Goal: Information Seeking & Learning: Learn about a topic

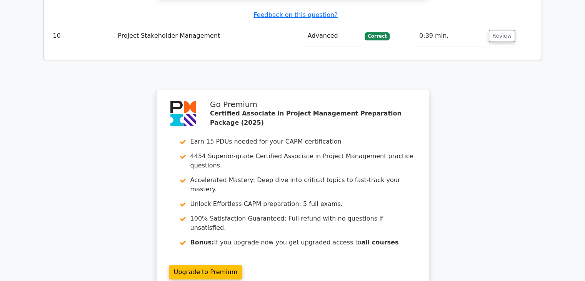
scroll to position [2858, 0]
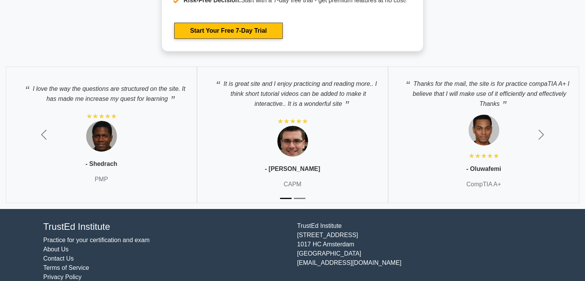
scroll to position [2469, 0]
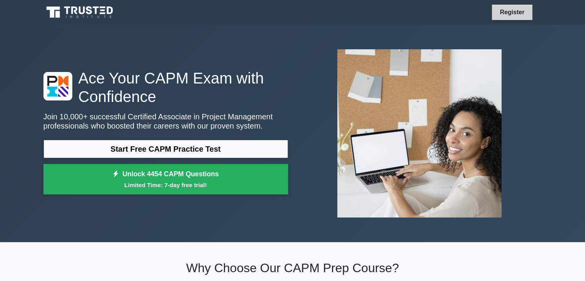
click at [514, 12] on link "Register" at bounding box center [512, 12] width 34 height 10
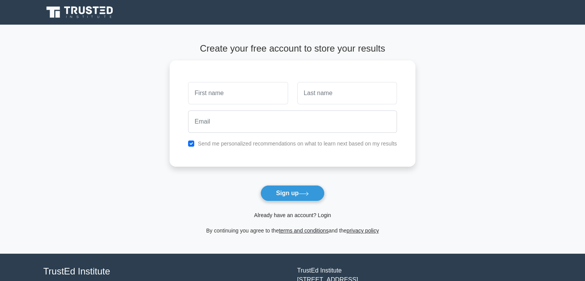
click at [299, 216] on link "Already have an account? Login" at bounding box center [292, 215] width 77 height 6
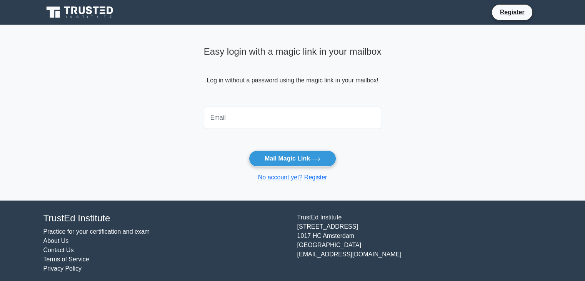
click at [272, 120] on input "email" at bounding box center [293, 118] width 178 height 22
type input "rheaseegobin@gmail.com"
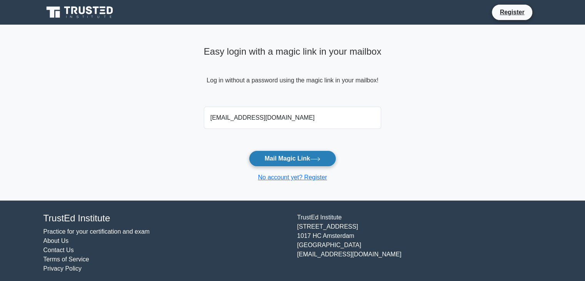
click at [283, 156] on button "Mail Magic Link" at bounding box center [292, 158] width 87 height 16
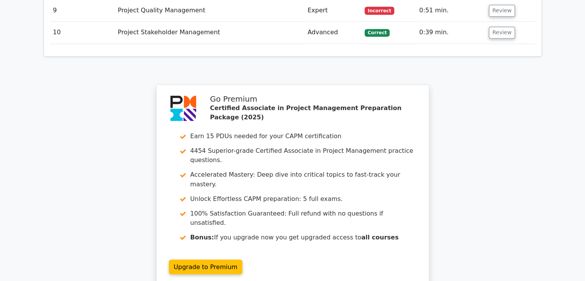
scroll to position [1361, 0]
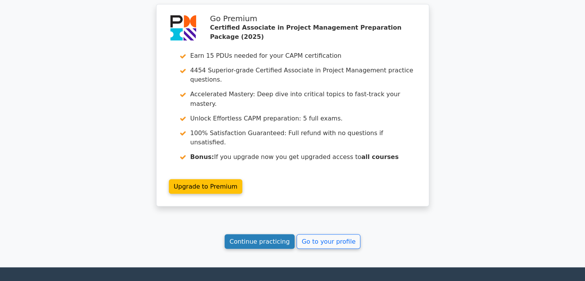
click at [265, 234] on link "Continue practicing" at bounding box center [260, 241] width 70 height 15
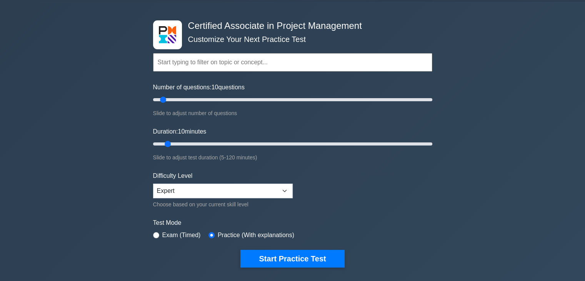
scroll to position [22, 0]
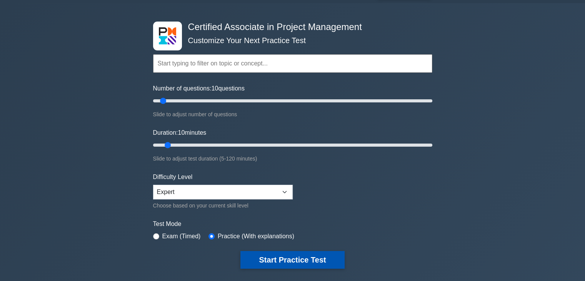
click at [309, 260] on button "Start Practice Test" at bounding box center [292, 260] width 104 height 18
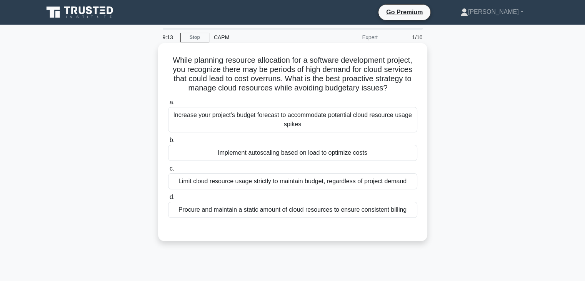
click at [316, 153] on div "Implement autoscaling based on load to optimize costs" at bounding box center [292, 153] width 249 height 16
click at [168, 143] on input "b. Implement autoscaling based on load to optimize costs" at bounding box center [168, 140] width 0 height 5
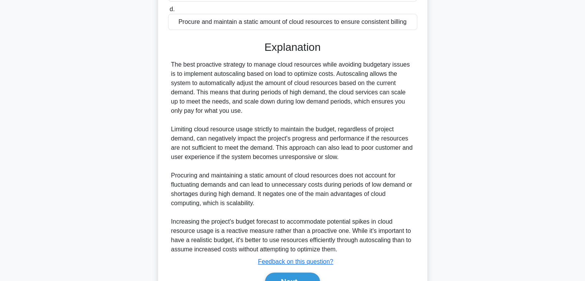
scroll to position [230, 0]
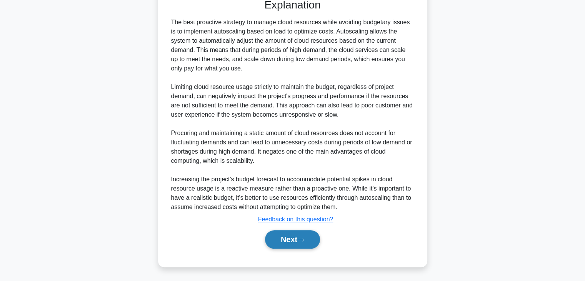
click at [292, 245] on button "Next" at bounding box center [292, 239] width 55 height 18
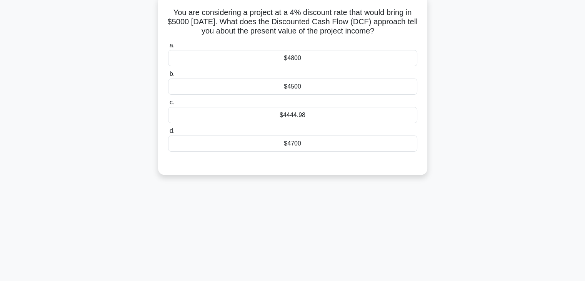
scroll to position [0, 0]
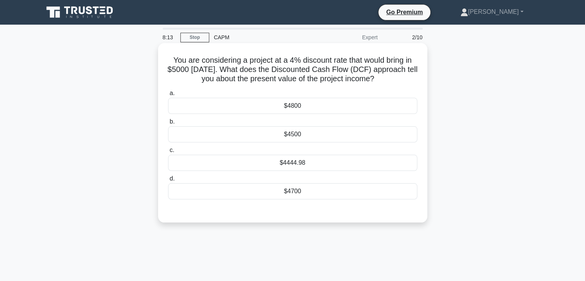
click at [315, 134] on div "$4500" at bounding box center [292, 134] width 249 height 16
click at [168, 124] on input "b. $4500" at bounding box center [168, 121] width 0 height 5
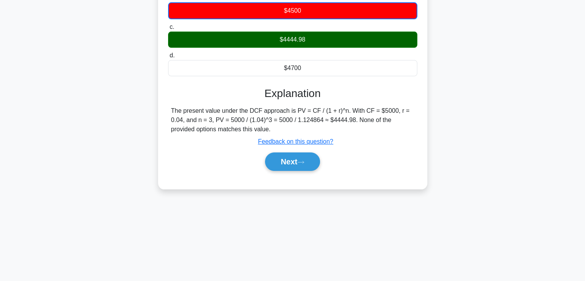
scroll to position [135, 0]
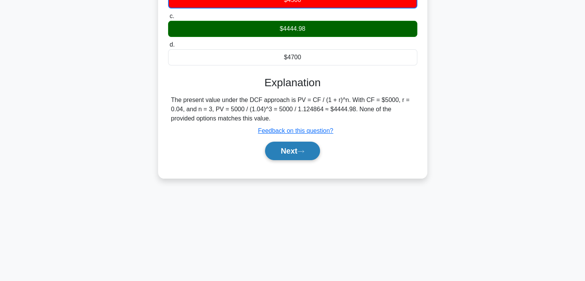
click at [295, 146] on button "Next" at bounding box center [292, 151] width 55 height 18
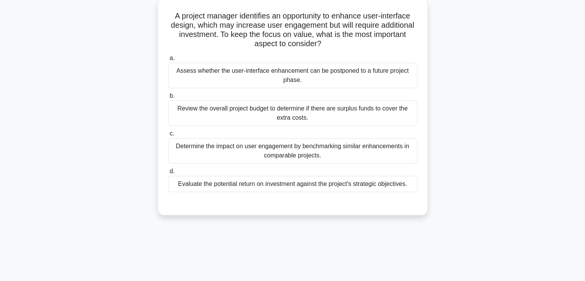
scroll to position [0, 0]
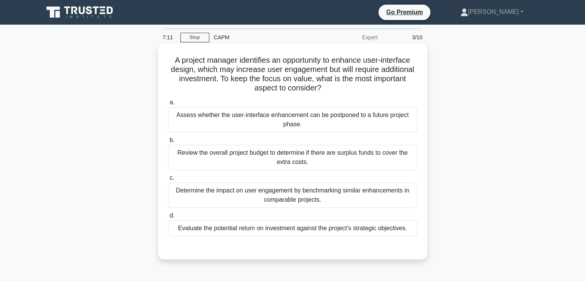
click at [347, 197] on div "Determine the impact on user engagement by benchmarking similar enhancements in…" at bounding box center [292, 194] width 249 height 25
click at [168, 180] on input "c. Determine the impact on user engagement by benchmarking similar enhancements…" at bounding box center [168, 177] width 0 height 5
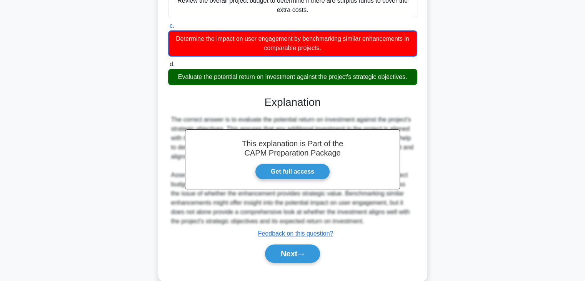
scroll to position [166, 0]
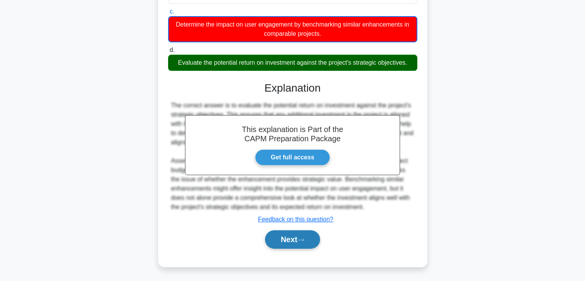
click at [291, 242] on button "Next" at bounding box center [292, 239] width 55 height 18
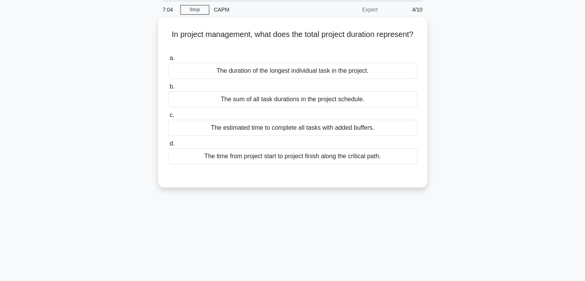
scroll to position [0, 0]
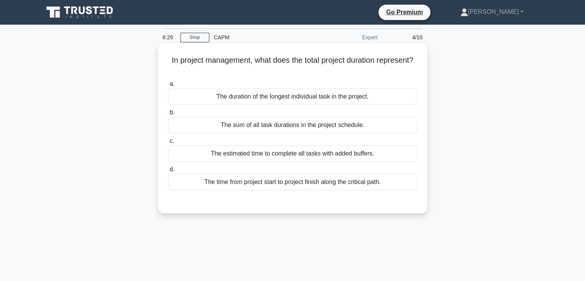
click at [345, 182] on div "The time from project start to project finish along the critical path." at bounding box center [292, 182] width 249 height 16
click at [168, 172] on input "d. The time from project start to project finish along the critical path." at bounding box center [168, 169] width 0 height 5
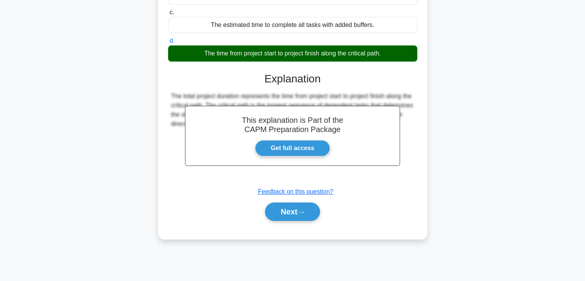
scroll to position [135, 0]
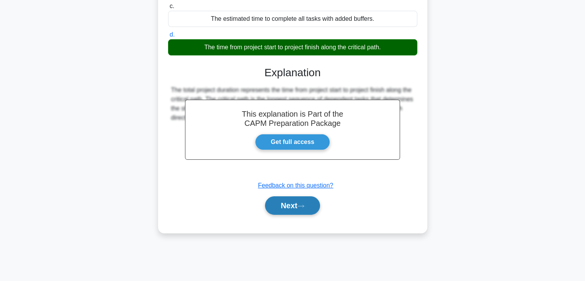
click at [290, 208] on button "Next" at bounding box center [292, 205] width 55 height 18
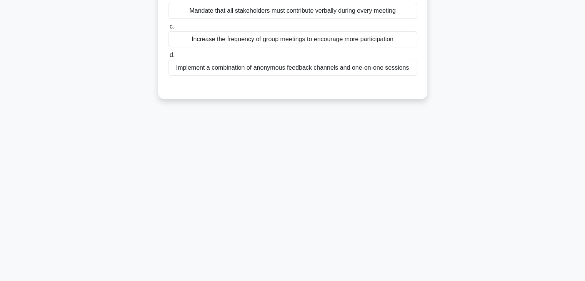
scroll to position [0, 0]
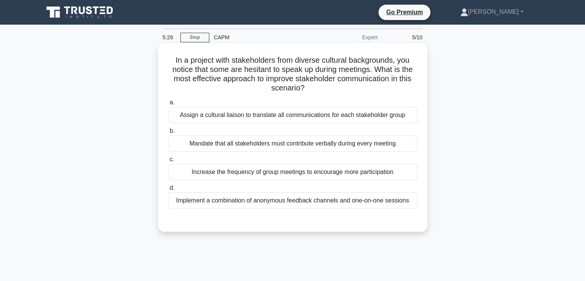
click at [301, 202] on div "Implement a combination of anonymous feedback channels and one-on-one sessions" at bounding box center [292, 200] width 249 height 16
click at [168, 190] on input "d. Implement a combination of anonymous feedback channels and one-on-one sessio…" at bounding box center [168, 187] width 0 height 5
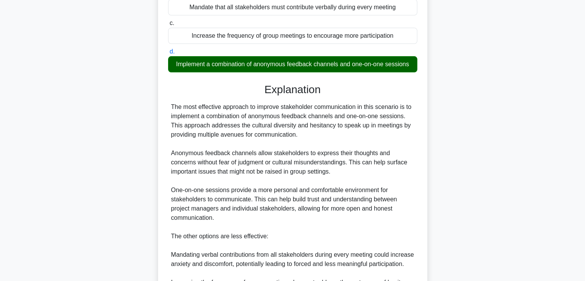
scroll to position [276, 0]
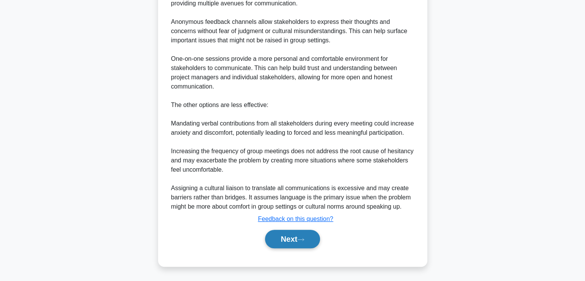
click at [296, 244] on button "Next" at bounding box center [292, 239] width 55 height 18
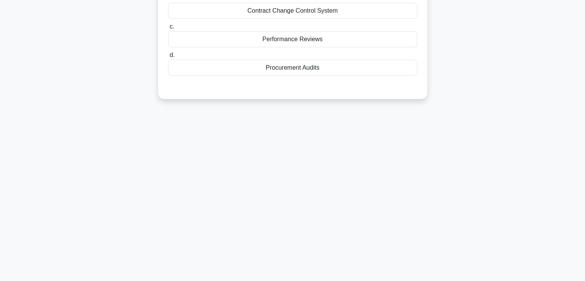
scroll to position [0, 0]
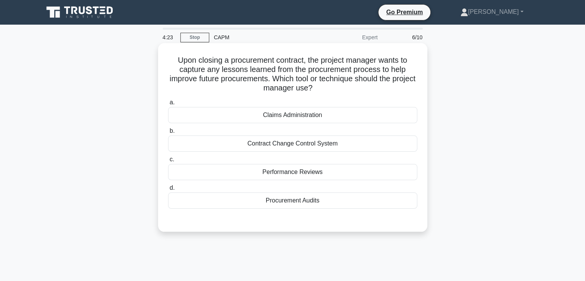
click at [325, 202] on div "Procurement Audits" at bounding box center [292, 200] width 249 height 16
click at [168, 190] on input "d. Procurement Audits" at bounding box center [168, 187] width 0 height 5
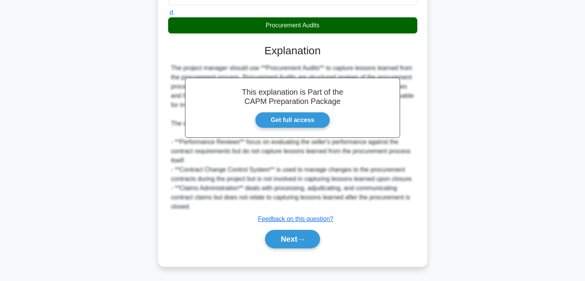
scroll to position [193, 0]
click at [286, 240] on button "Next" at bounding box center [292, 239] width 55 height 18
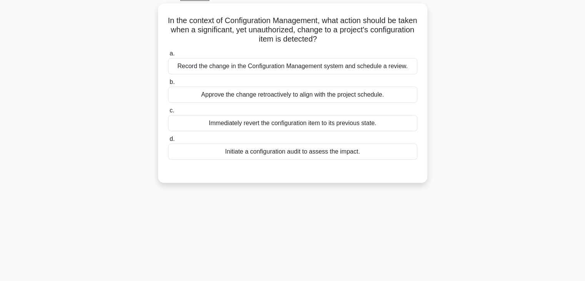
scroll to position [0, 0]
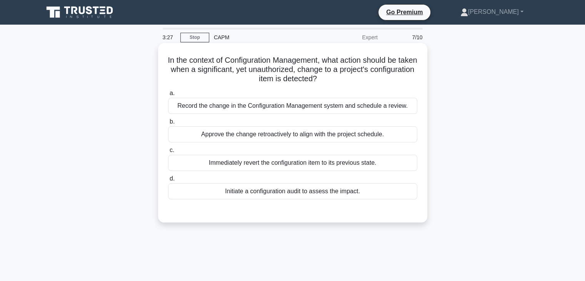
click at [295, 194] on div "Initiate a configuration audit to assess the impact." at bounding box center [292, 191] width 249 height 16
click at [168, 181] on input "d. Initiate a configuration audit to assess the impact." at bounding box center [168, 178] width 0 height 5
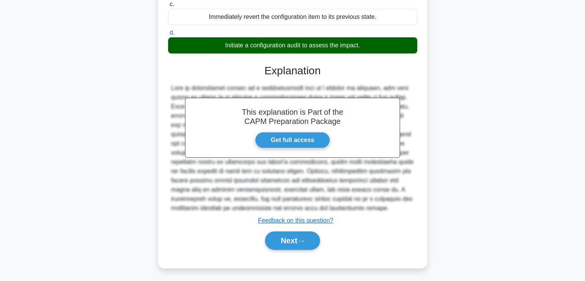
scroll to position [147, 0]
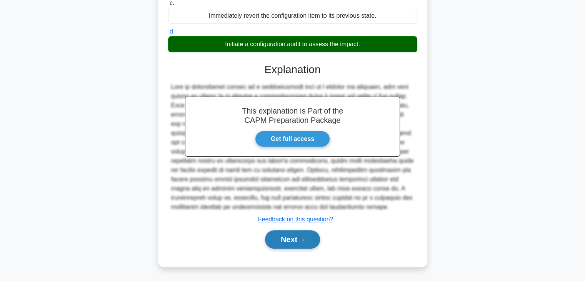
click at [285, 244] on button "Next" at bounding box center [292, 239] width 55 height 18
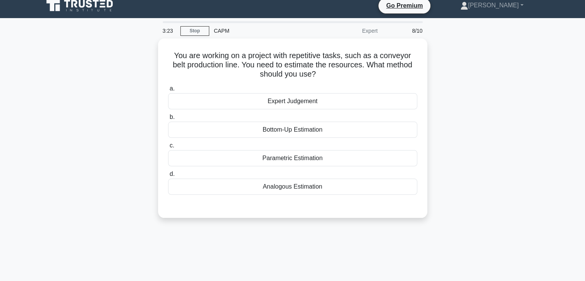
scroll to position [0, 0]
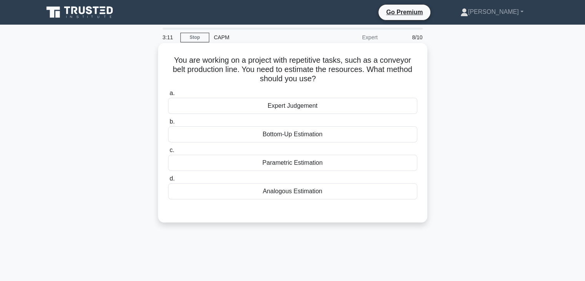
click at [317, 189] on div "Analogous Estimation" at bounding box center [292, 191] width 249 height 16
click at [168, 181] on input "d. Analogous Estimation" at bounding box center [168, 178] width 0 height 5
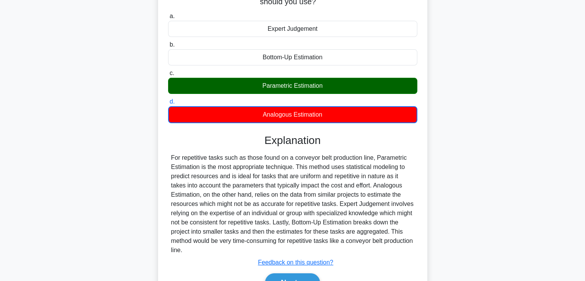
scroll to position [135, 0]
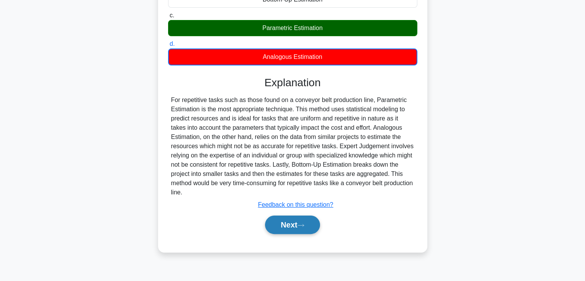
click at [297, 225] on button "Next" at bounding box center [292, 224] width 55 height 18
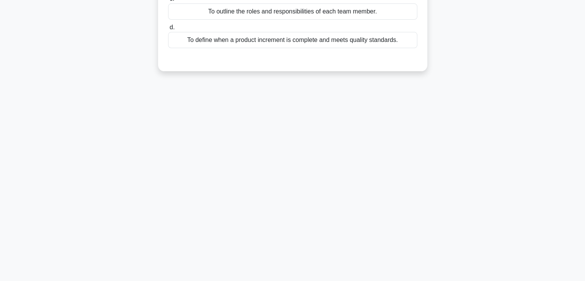
scroll to position [0, 0]
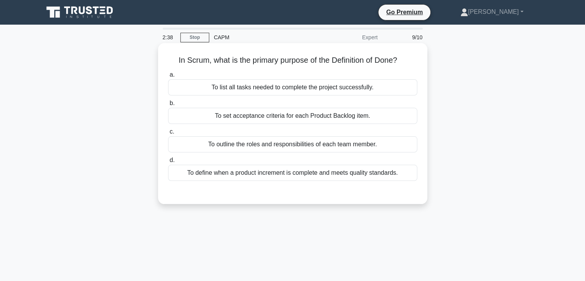
click at [360, 122] on div "To set acceptance criteria for each Product Backlog item." at bounding box center [292, 116] width 249 height 16
click at [168, 106] on input "b. To set acceptance criteria for each Product Backlog item." at bounding box center [168, 103] width 0 height 5
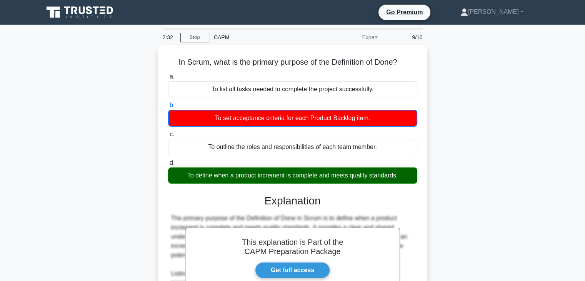
scroll to position [139, 0]
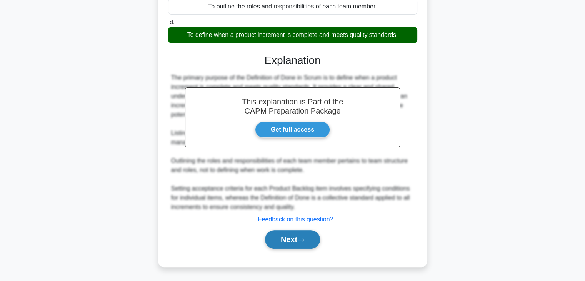
click at [285, 239] on button "Next" at bounding box center [292, 239] width 55 height 18
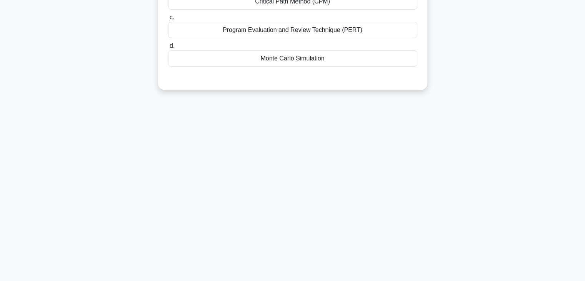
scroll to position [0, 0]
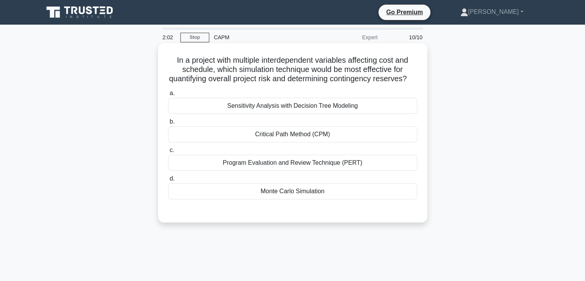
click at [368, 114] on div "Sensitivity Analysis with Decision Tree Modeling" at bounding box center [292, 106] width 249 height 16
click at [168, 96] on input "a. Sensitivity Analysis with Decision Tree Modeling" at bounding box center [168, 93] width 0 height 5
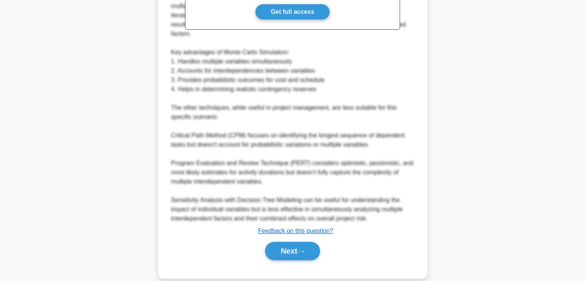
scroll to position [295, 0]
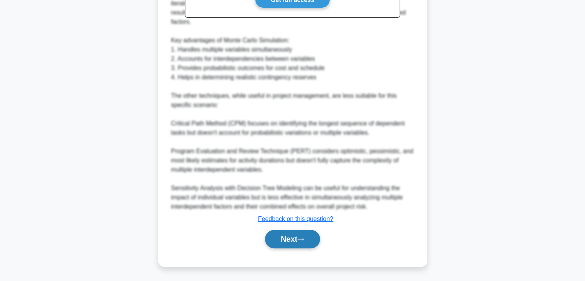
click at [289, 245] on button "Next" at bounding box center [292, 239] width 55 height 18
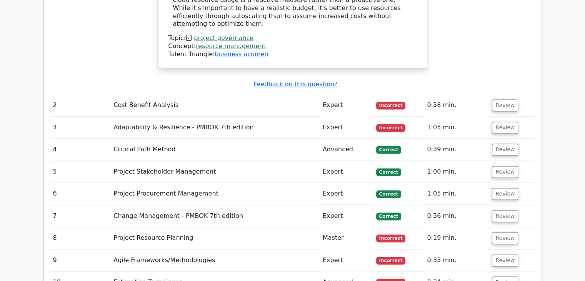
scroll to position [1133, 0]
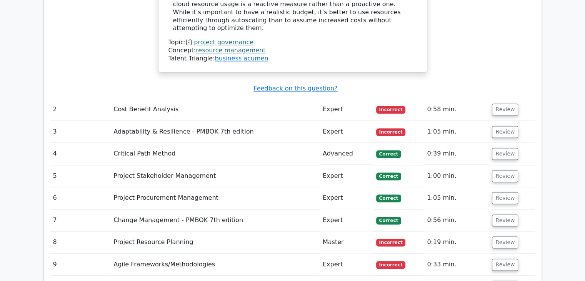
scroll to position [1127, 0]
click at [502, 103] on button "Review" at bounding box center [505, 109] width 26 height 12
